Goal: Task Accomplishment & Management: Use online tool/utility

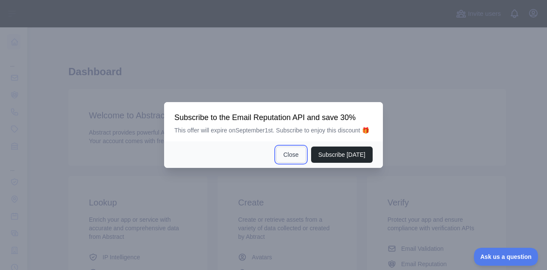
click at [300, 153] on button "Close" at bounding box center [291, 154] width 30 height 16
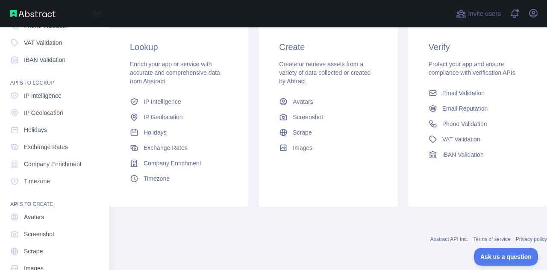
scroll to position [106, 0]
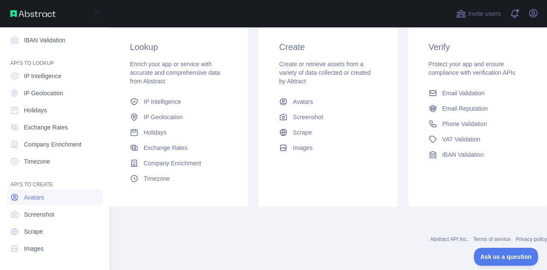
click at [41, 201] on span "Avatars" at bounding box center [34, 197] width 20 height 9
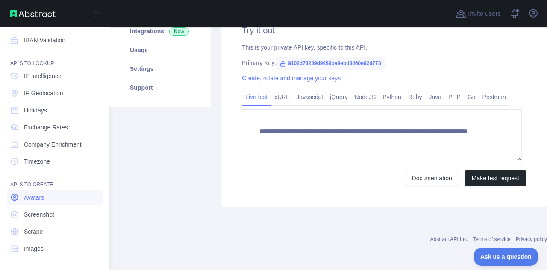
scroll to position [145, 0]
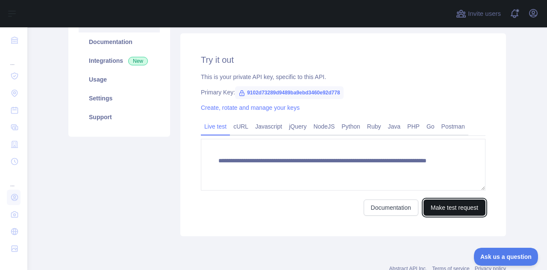
click at [439, 205] on button "Make test request" at bounding box center [454, 207] width 62 height 16
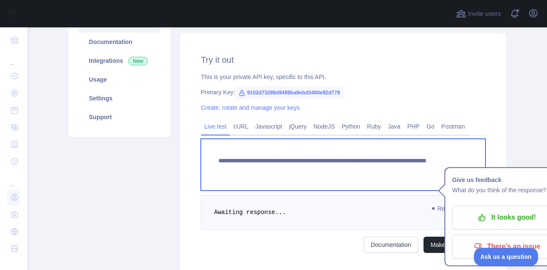
click at [375, 170] on textarea "**********" at bounding box center [343, 165] width 284 height 52
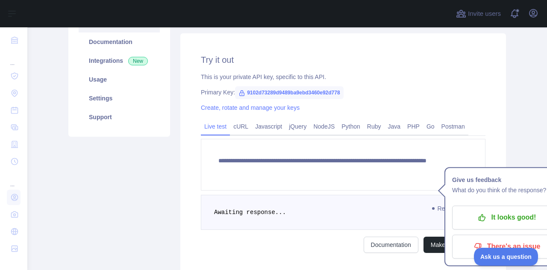
click at [511, 156] on main "**********" at bounding box center [286, 148] width 519 height 243
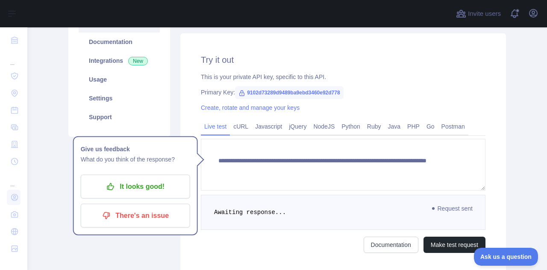
scroll to position [188, 0]
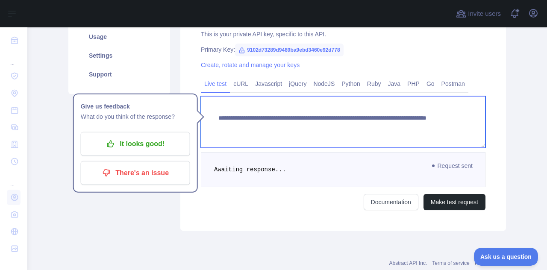
drag, startPoint x: 366, startPoint y: 126, endPoint x: 412, endPoint y: 126, distance: 45.3
click at [412, 126] on textarea "**********" at bounding box center [343, 122] width 284 height 52
type textarea "**********"
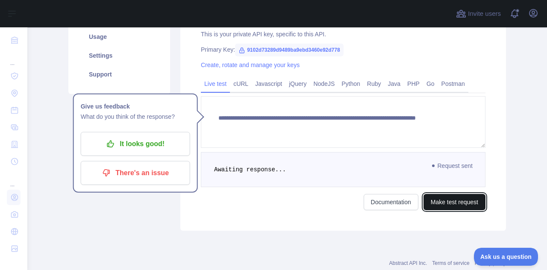
click at [453, 196] on button "Make test request" at bounding box center [454, 202] width 62 height 16
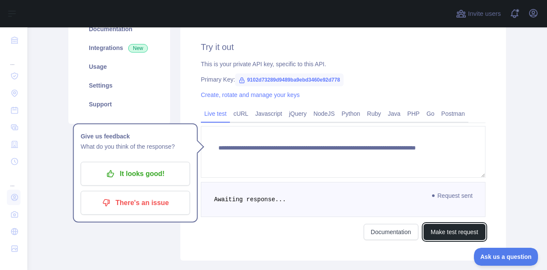
scroll to position [145, 0]
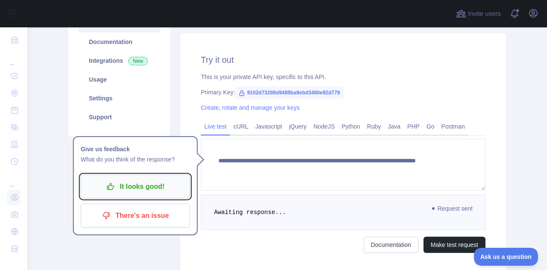
click at [149, 192] on p "It looks good!" at bounding box center [135, 186] width 97 height 15
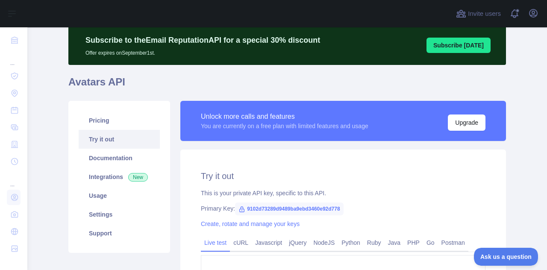
scroll to position [43, 0]
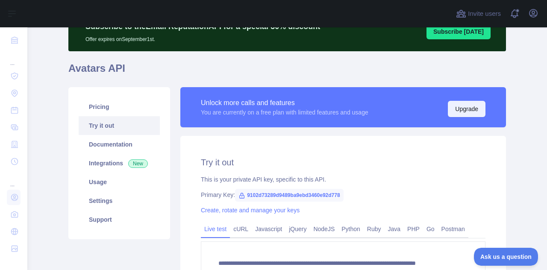
click at [473, 116] on button "Upgrade" at bounding box center [467, 109] width 38 height 16
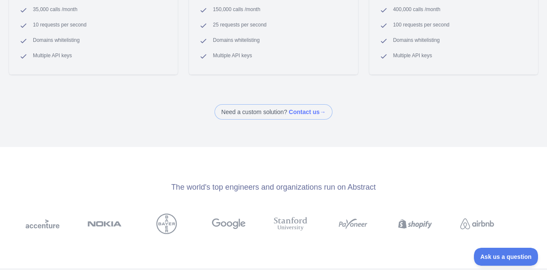
scroll to position [299, 0]
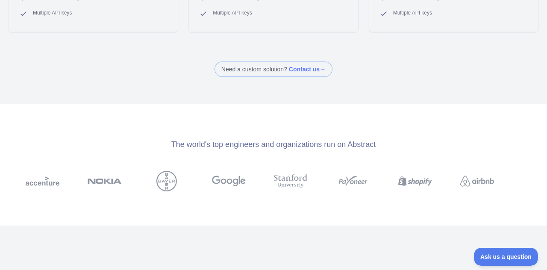
click at [233, 179] on img at bounding box center [229, 181] width 34 height 20
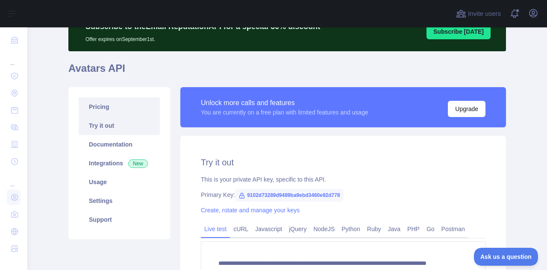
scroll to position [85, 0]
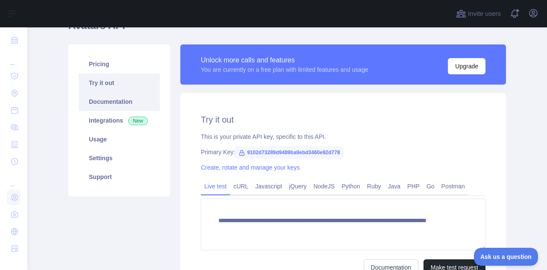
click at [111, 104] on link "Documentation" at bounding box center [119, 101] width 81 height 19
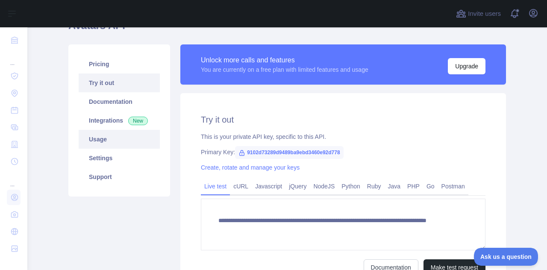
click at [99, 146] on link "Usage" at bounding box center [119, 139] width 81 height 19
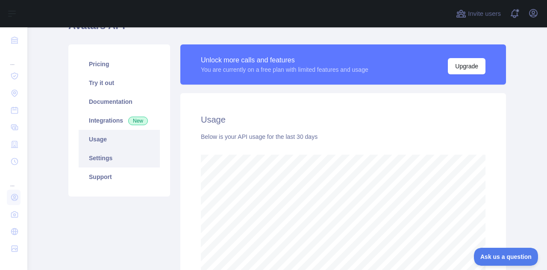
scroll to position [243, 512]
click at [114, 163] on link "Settings" at bounding box center [119, 158] width 81 height 19
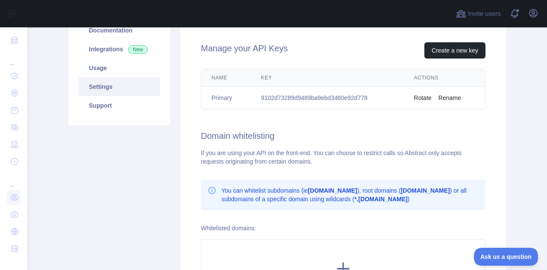
scroll to position [171, 0]
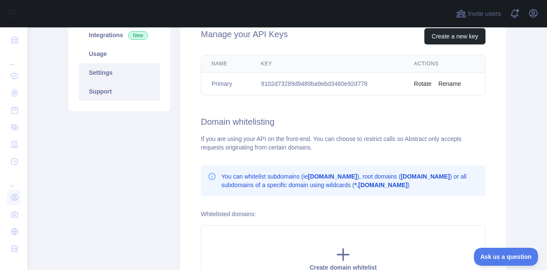
click at [102, 88] on link "Support" at bounding box center [119, 91] width 81 height 19
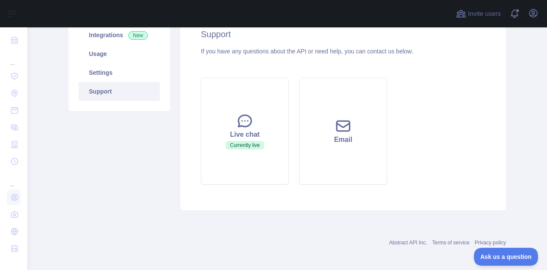
scroll to position [128, 0]
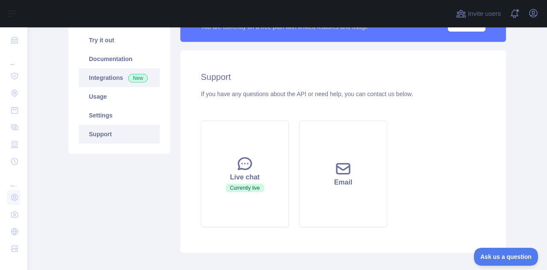
click at [116, 81] on link "Integrations New" at bounding box center [119, 77] width 81 height 19
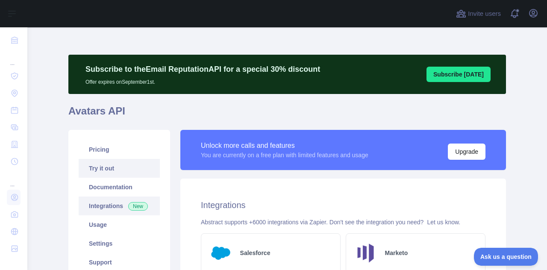
click at [111, 167] on link "Try it out" at bounding box center [119, 168] width 81 height 19
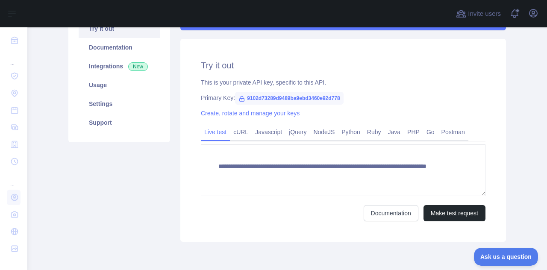
scroll to position [171, 0]
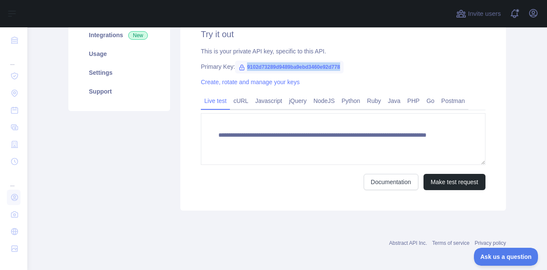
drag, startPoint x: 242, startPoint y: 67, endPoint x: 357, endPoint y: 63, distance: 114.5
click at [357, 63] on div "Primary Key: 9102d73289d9489ba9ebd3460e92d778" at bounding box center [343, 66] width 284 height 9
copy span "9102d73289d9489ba9ebd3460e92d778"
